Goal: Connect with others: Connect with others

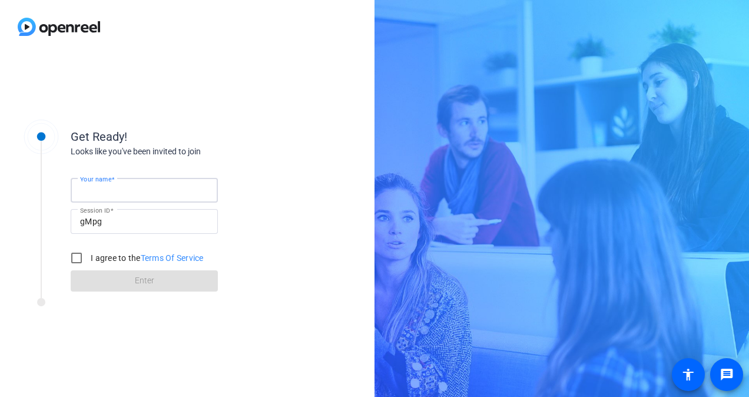
click at [167, 194] on input "Your name" at bounding box center [144, 190] width 128 height 14
type input "Jim DeFeo"
click at [78, 258] on input "I agree to the Terms Of Service" at bounding box center [77, 258] width 24 height 24
checkbox input "true"
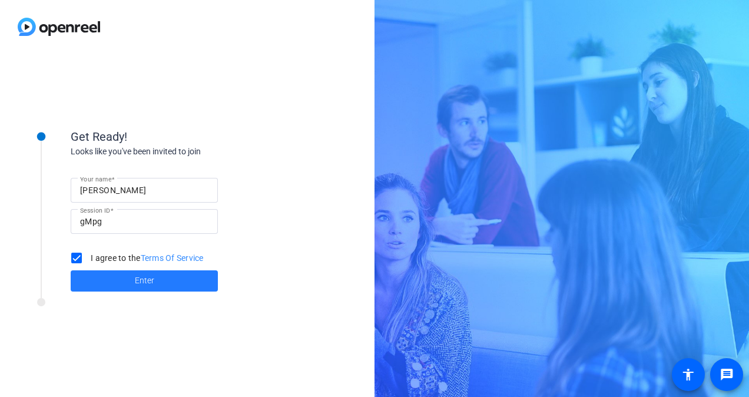
click at [145, 277] on span "Enter" at bounding box center [144, 280] width 19 height 12
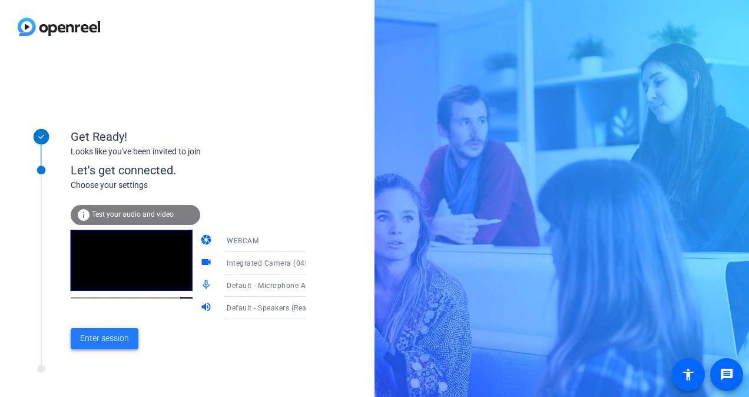
click at [111, 336] on span "Enter session" at bounding box center [104, 338] width 49 height 12
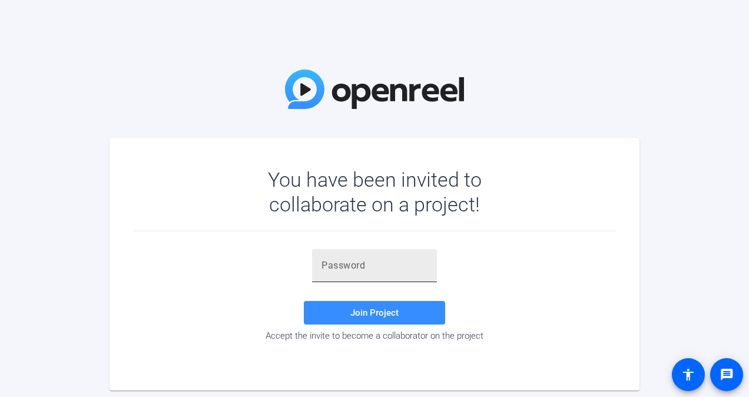
click at [371, 273] on div at bounding box center [374, 265] width 106 height 33
click at [329, 306] on span at bounding box center [374, 313] width 141 height 28
click at [349, 263] on input "C!" at bounding box center [374, 265] width 106 height 14
click at [371, 312] on span "Join Project" at bounding box center [374, 312] width 48 height 11
click at [370, 267] on input "C!U'^o" at bounding box center [374, 265] width 106 height 14
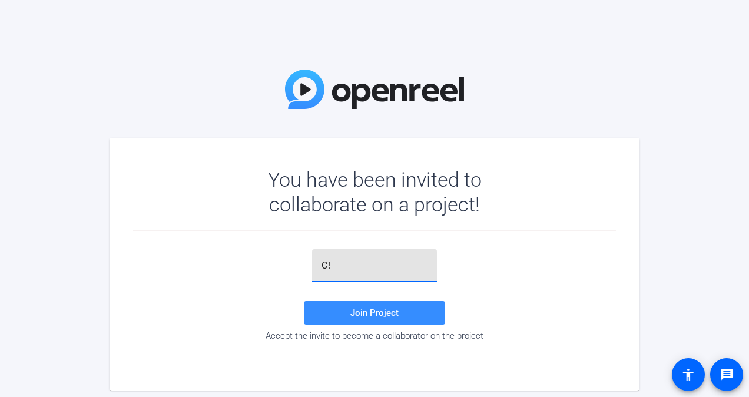
type input "C"
click at [367, 315] on span "Join Project" at bounding box center [374, 312] width 48 height 11
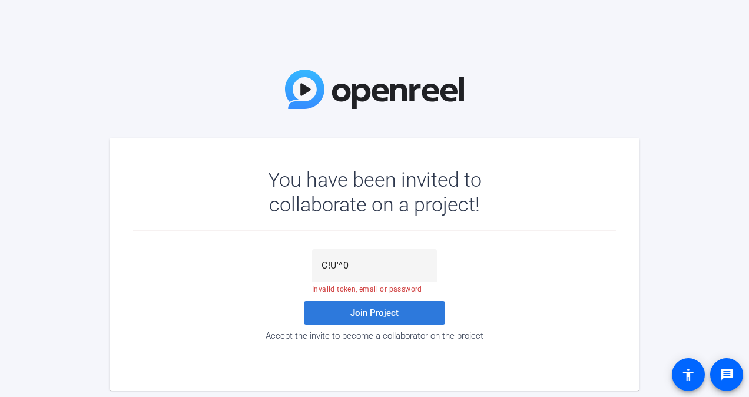
click at [367, 315] on span "Join Project" at bounding box center [374, 312] width 48 height 11
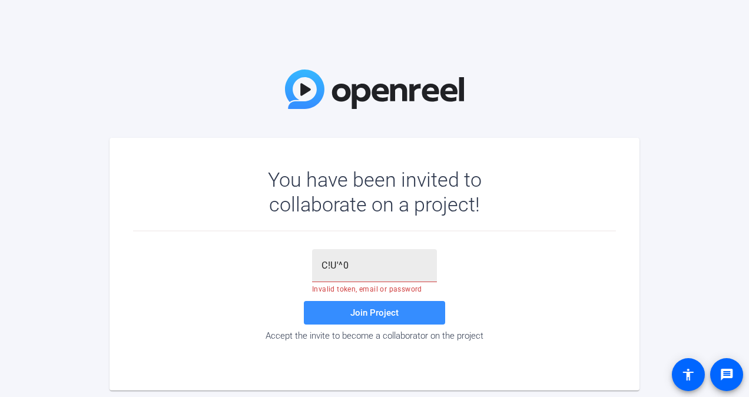
click at [360, 266] on input "C!U'^0" at bounding box center [374, 265] width 106 height 14
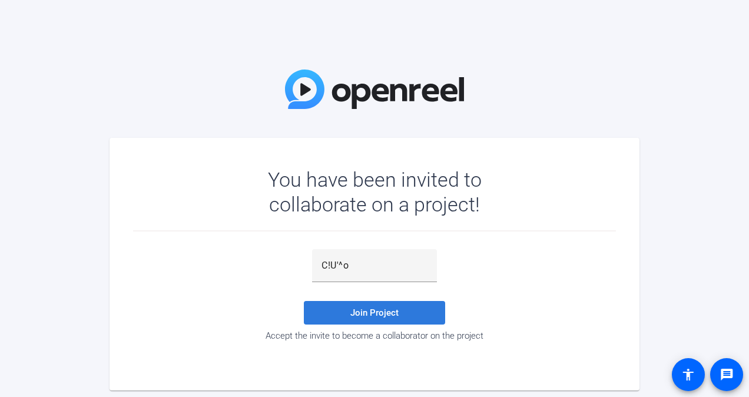
click at [365, 311] on span "Join Project" at bounding box center [374, 312] width 48 height 11
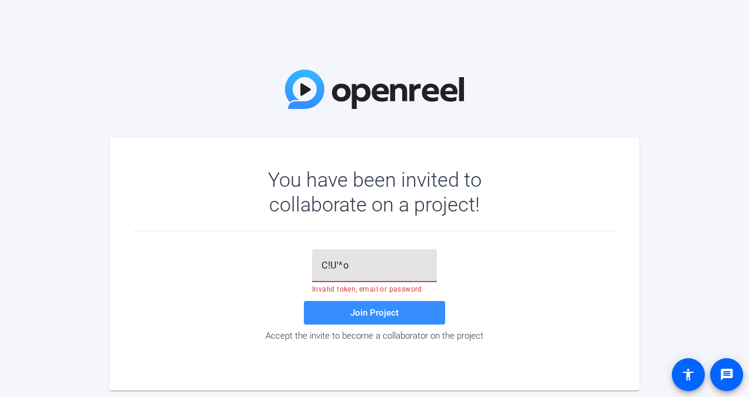
click at [364, 265] on input "C!U'^o" at bounding box center [374, 265] width 106 height 14
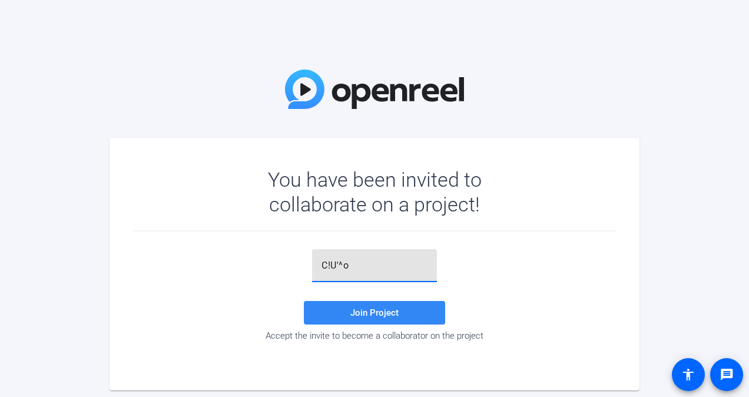
click at [355, 313] on span "Join Project" at bounding box center [374, 312] width 48 height 11
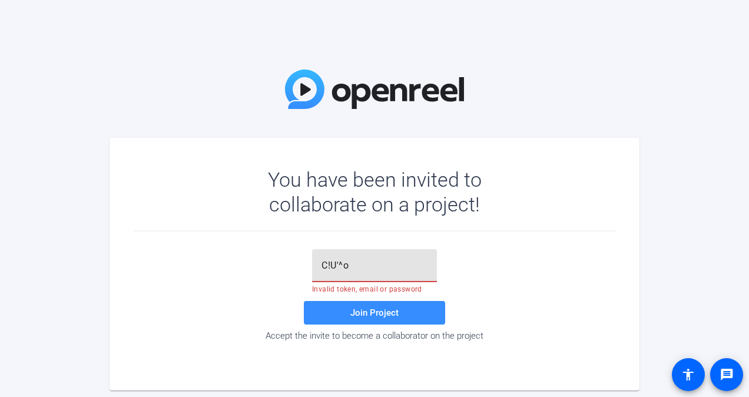
click at [363, 267] on input "C!U'^o" at bounding box center [374, 265] width 106 height 14
type input "C"
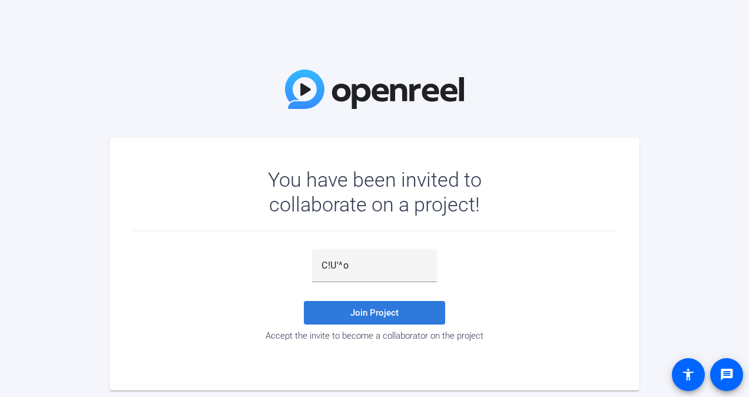
click at [356, 311] on span "Join Project" at bounding box center [374, 312] width 48 height 11
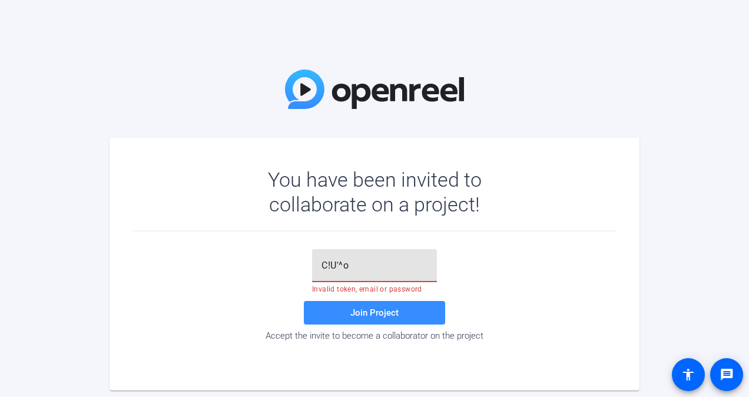
click at [363, 270] on input "C!U'^o" at bounding box center [374, 265] width 106 height 14
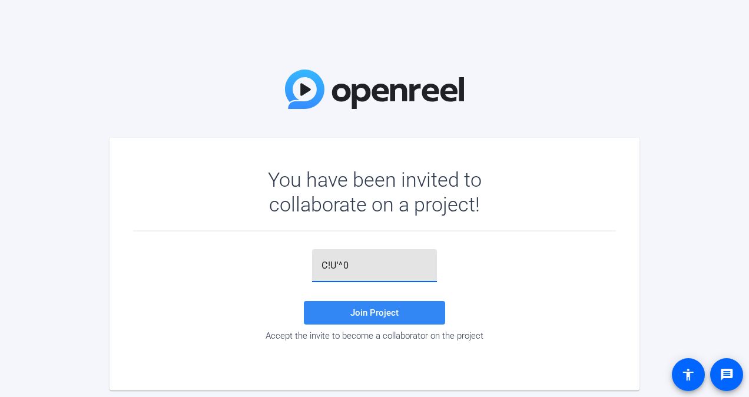
click at [358, 307] on span at bounding box center [374, 313] width 141 height 28
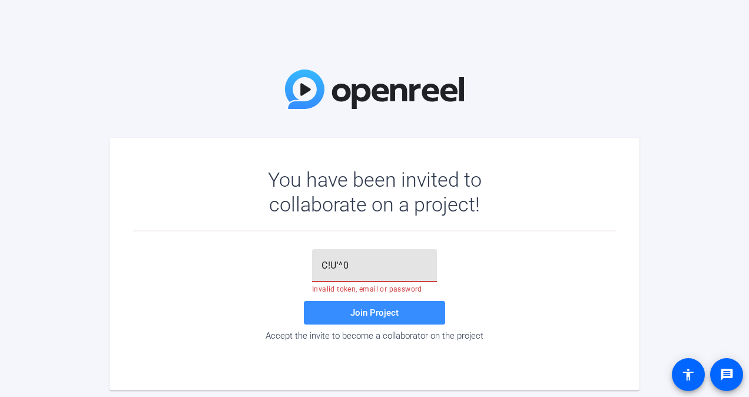
click at [369, 270] on input "C!U'^0" at bounding box center [374, 265] width 106 height 14
type input "C!U'^o"
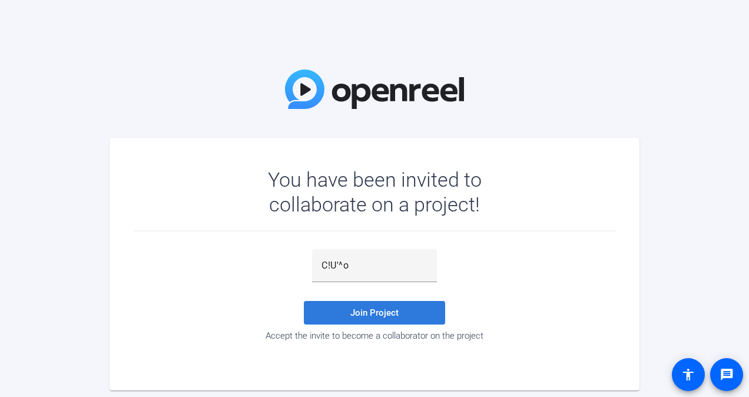
click at [366, 307] on span "Join Project" at bounding box center [374, 312] width 48 height 11
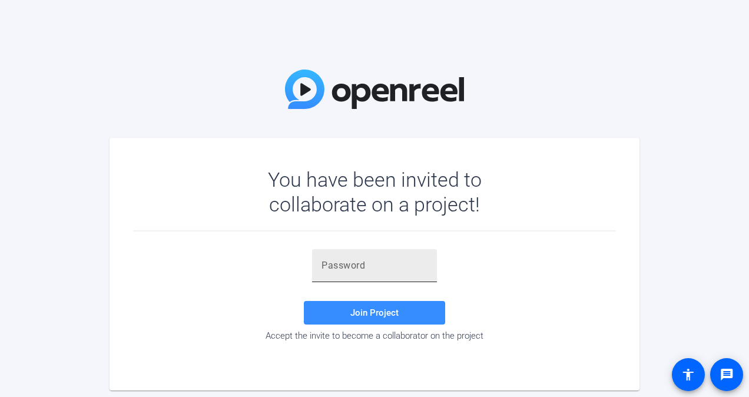
click at [347, 266] on input "text" at bounding box center [374, 265] width 106 height 14
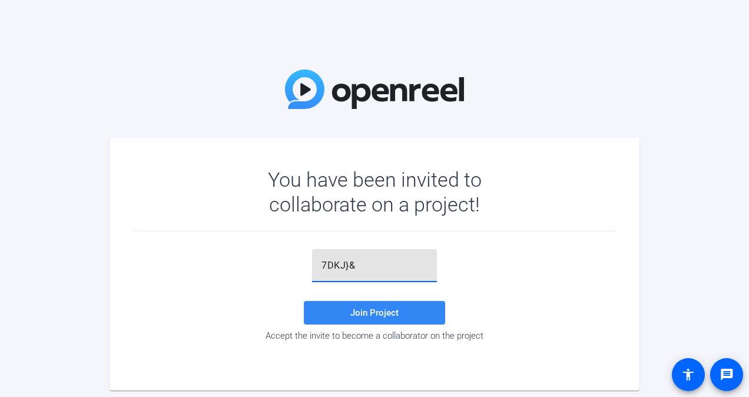
type input "7DKJ}&"
click at [350, 316] on span at bounding box center [374, 313] width 141 height 28
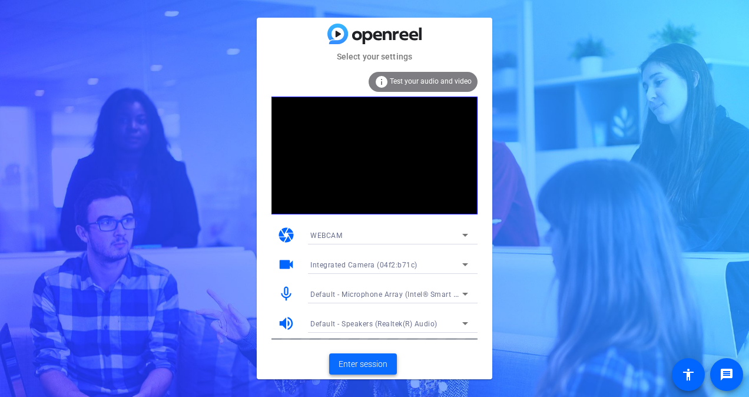
click at [361, 366] on span "Enter session" at bounding box center [363, 364] width 49 height 12
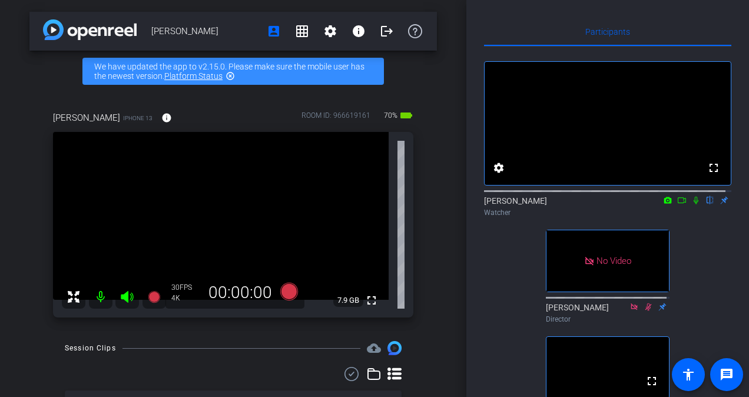
click at [691, 204] on icon at bounding box center [695, 200] width 9 height 8
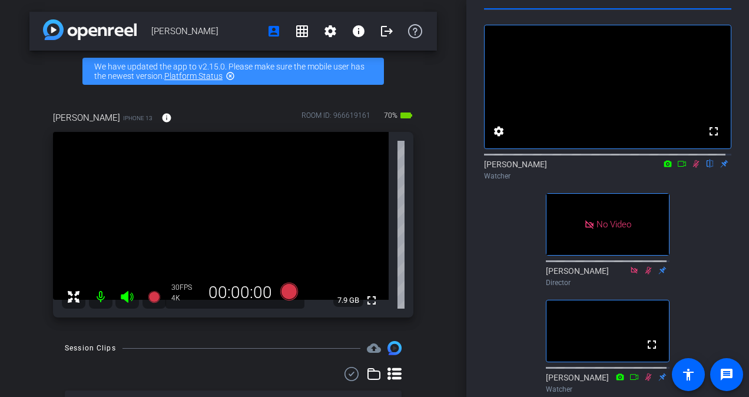
scroll to position [37, 0]
click at [693, 168] on icon at bounding box center [696, 164] width 6 height 8
click at [689, 169] on mat-icon at bounding box center [696, 163] width 14 height 11
click at [693, 168] on icon at bounding box center [696, 164] width 6 height 8
click at [691, 168] on icon at bounding box center [695, 164] width 9 height 8
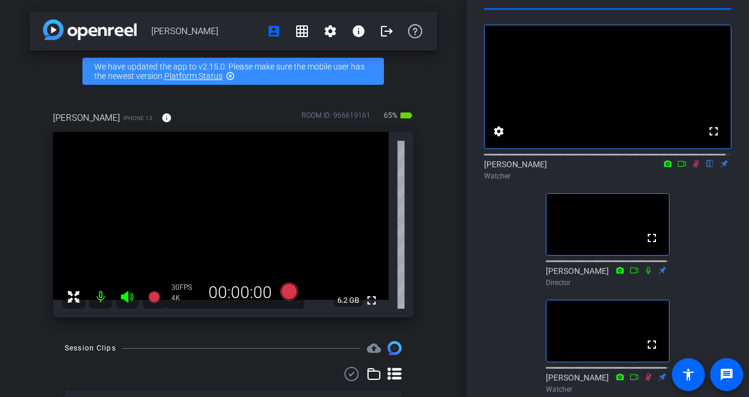
click at [691, 168] on icon at bounding box center [695, 164] width 9 height 8
